Goal: Navigation & Orientation: Find specific page/section

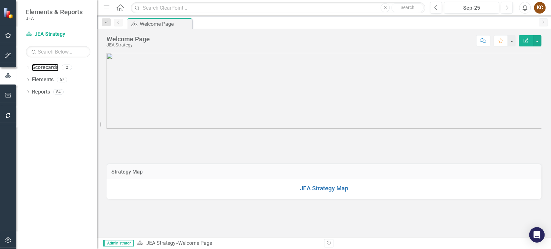
click at [48, 68] on link "Scorecards" at bounding box center [45, 67] width 26 height 7
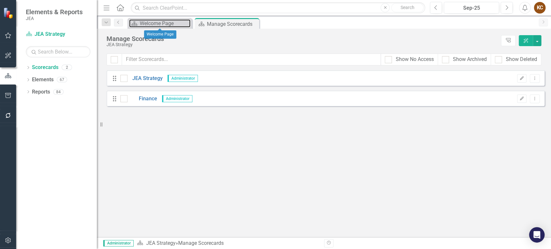
click at [158, 24] on div "Welcome Page" at bounding box center [165, 23] width 51 height 8
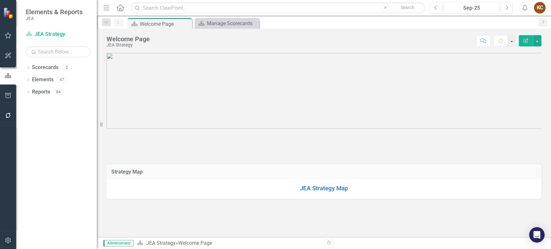
scroll to position [362, 0]
click at [221, 23] on div "Manage Scorecards" at bounding box center [232, 23] width 51 height 8
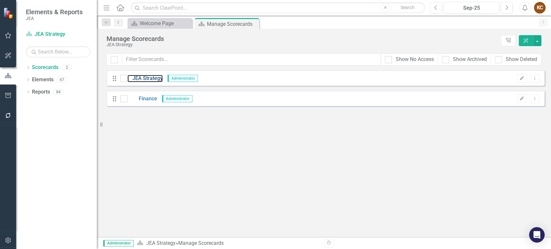
click at [151, 79] on link "JEA Strategy" at bounding box center [145, 78] width 35 height 7
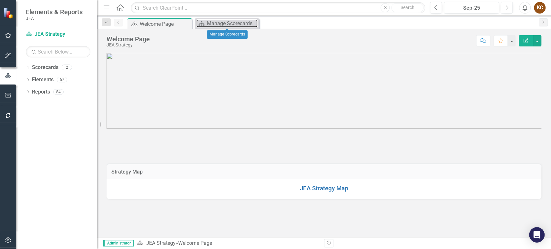
click at [226, 23] on div "Manage Scorecards" at bounding box center [232, 23] width 51 height 8
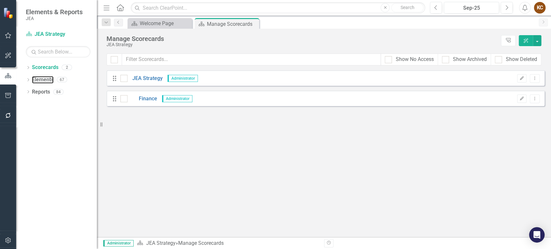
click at [46, 81] on link "Elements" at bounding box center [43, 79] width 22 height 7
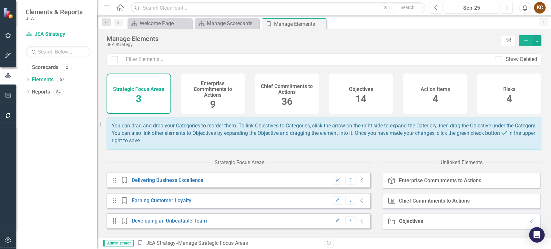
click at [364, 91] on h4 "Objectives" at bounding box center [361, 90] width 24 height 6
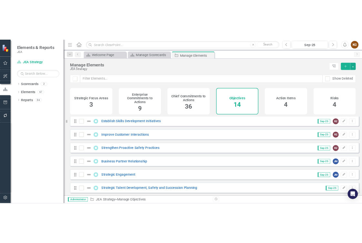
scroll to position [169, 0]
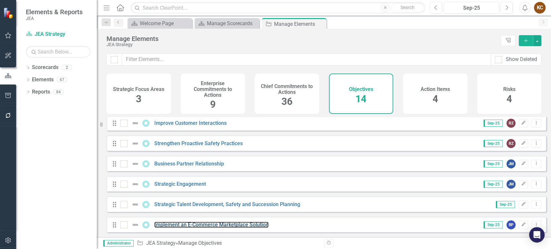
click at [248, 225] on link "Implement an E-Commerce Marketplace Solution" at bounding box center [211, 225] width 114 height 6
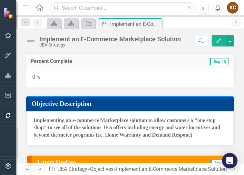
click at [241, 172] on div "Previous Next Objective JEA Strategy » Objectives » Implement an E-Commerce Mar…" at bounding box center [130, 169] width 228 height 12
click at [244, 175] on div "Previous Next Objective JEA Strategy » Objectives » Implement an E-Commerce Mar…" at bounding box center [130, 169] width 228 height 12
click at [240, 170] on div "Previous Next Objective JEA Strategy » Objectives » Implement an E-Commerce Mar…" at bounding box center [130, 169] width 228 height 12
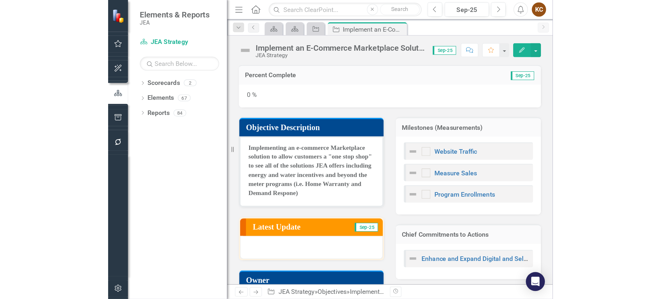
scroll to position [43, 0]
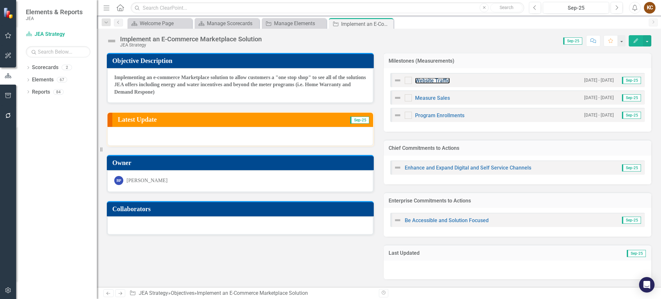
click at [425, 80] on link "Website Traffic" at bounding box center [432, 80] width 35 height 6
